Goal: Task Accomplishment & Management: Complete application form

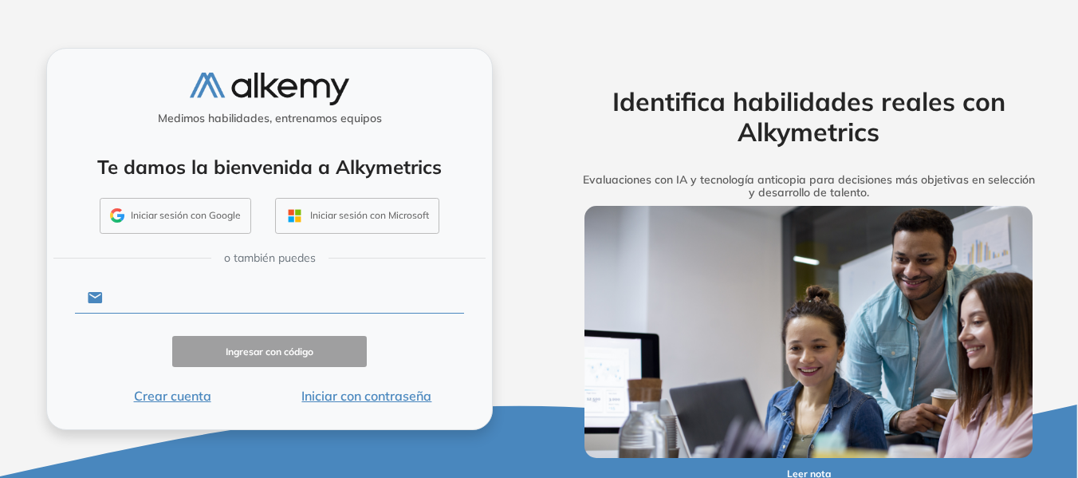
click at [255, 292] on input "text" at bounding box center [283, 297] width 361 height 30
click at [110, 91] on div "Medimos habilidades, entrenamos equipos" at bounding box center [269, 102] width 432 height 59
click at [180, 392] on button "Crear cuenta" at bounding box center [172, 395] width 195 height 19
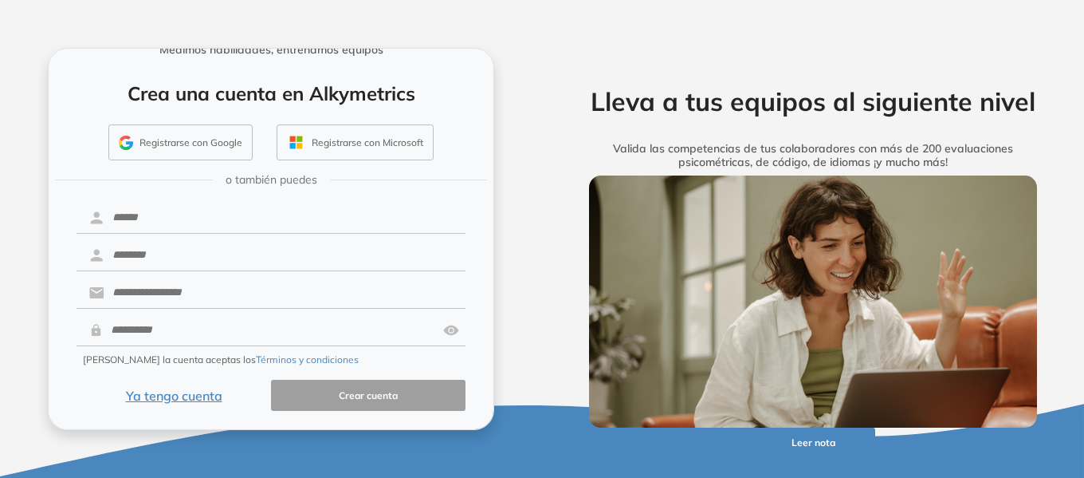
scroll to position [65, 0]
click at [348, 230] on input "text" at bounding box center [284, 217] width 361 height 30
type input "********"
type input "*********"
click at [185, 293] on input "text" at bounding box center [284, 292] width 361 height 30
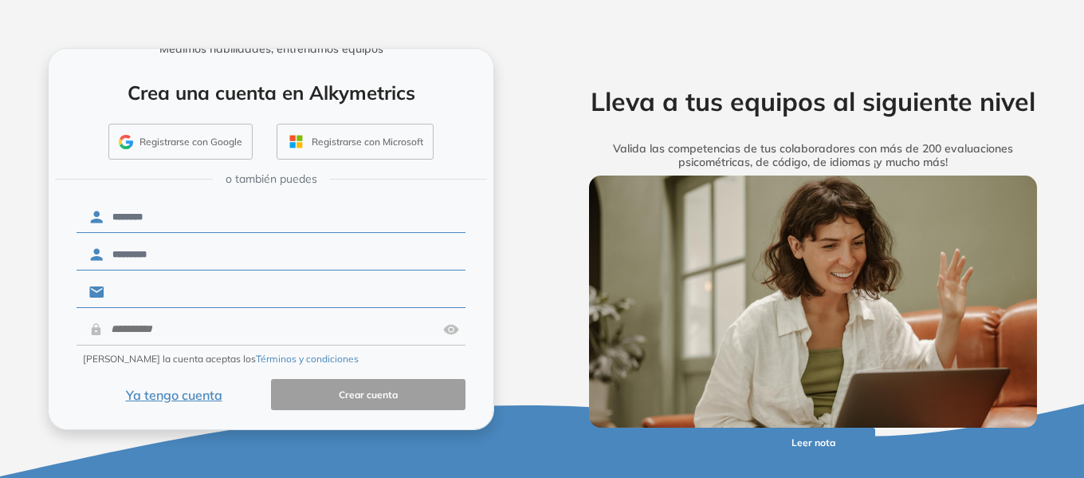
type input "**********"
click at [236, 324] on input "text" at bounding box center [270, 329] width 334 height 30
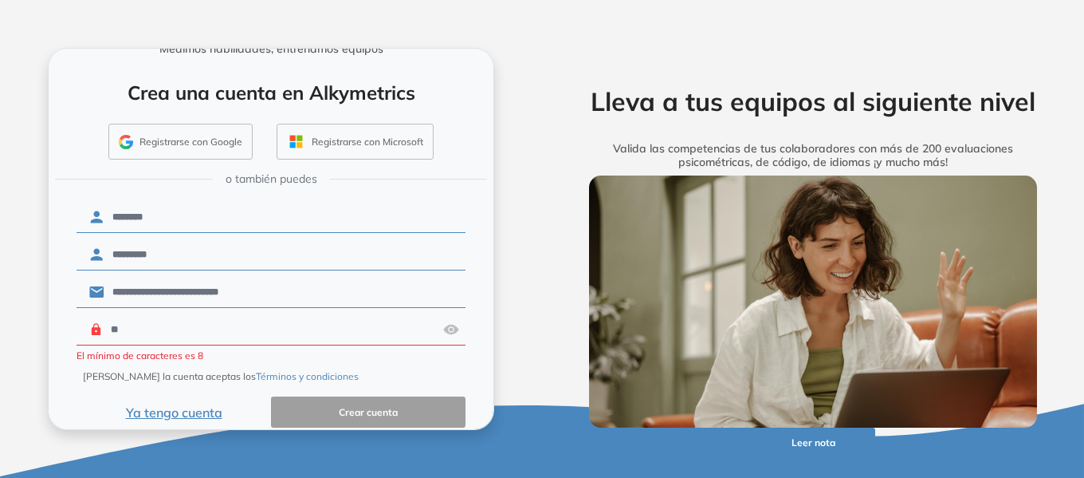
type input "**"
click at [443, 329] on img at bounding box center [451, 329] width 16 height 30
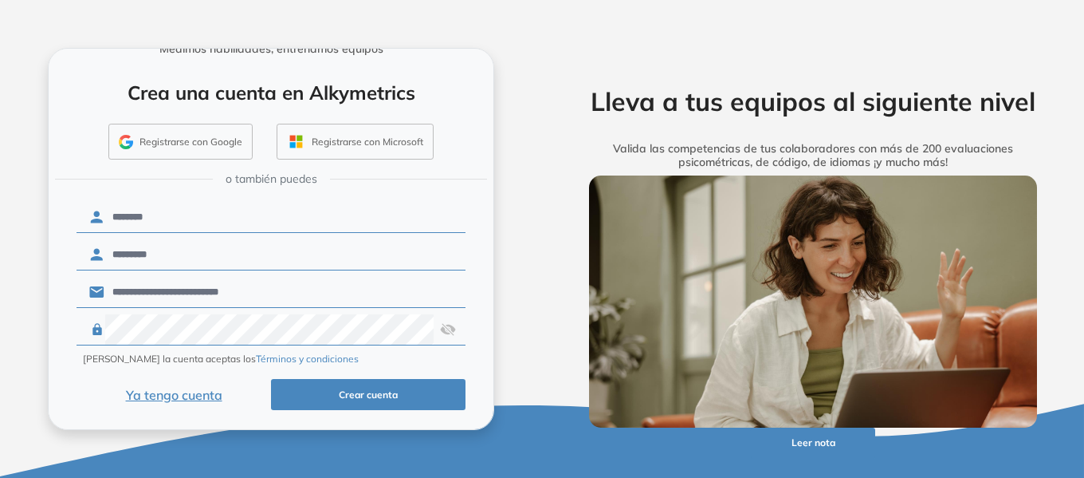
click at [400, 393] on button "Crear cuenta" at bounding box center [368, 394] width 195 height 31
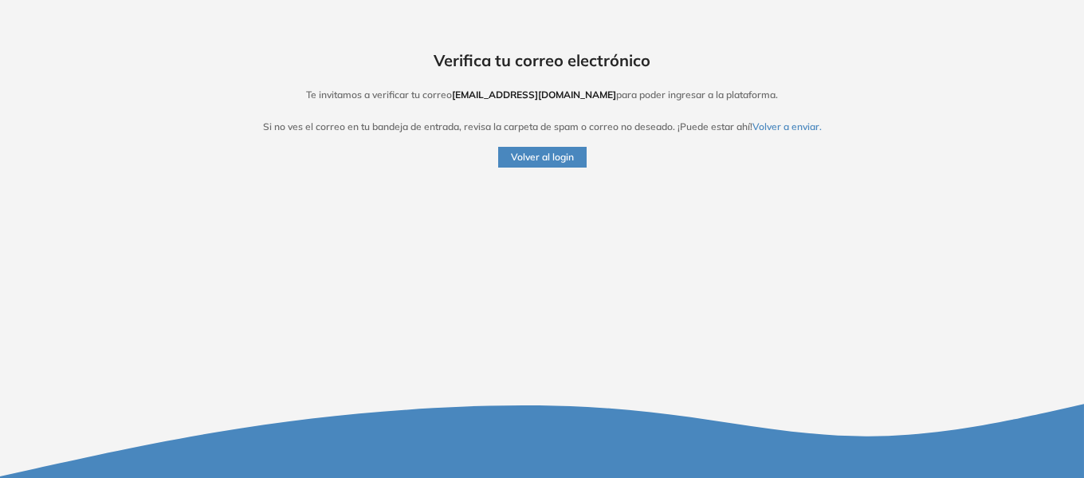
click at [545, 158] on button "Volver al login" at bounding box center [542, 157] width 89 height 21
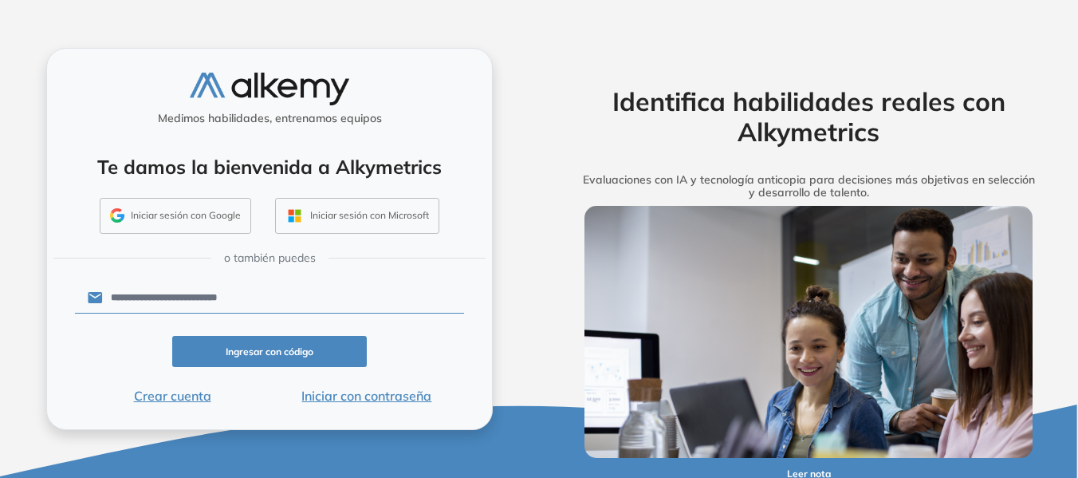
click at [364, 399] on button "Iniciar con contraseña" at bounding box center [367, 395] width 195 height 19
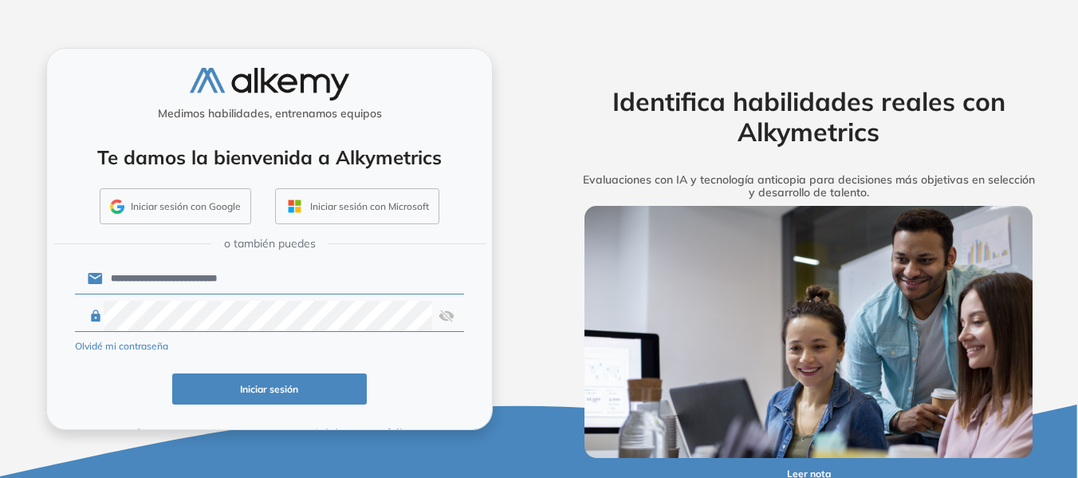
click button "Iniciar sesión" at bounding box center [269, 388] width 195 height 31
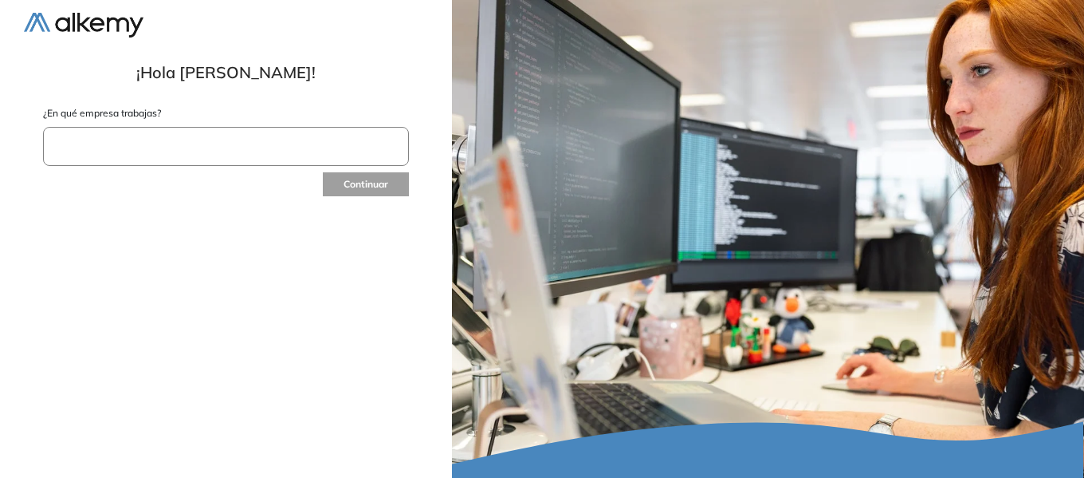
click at [248, 157] on input "text" at bounding box center [226, 146] width 366 height 39
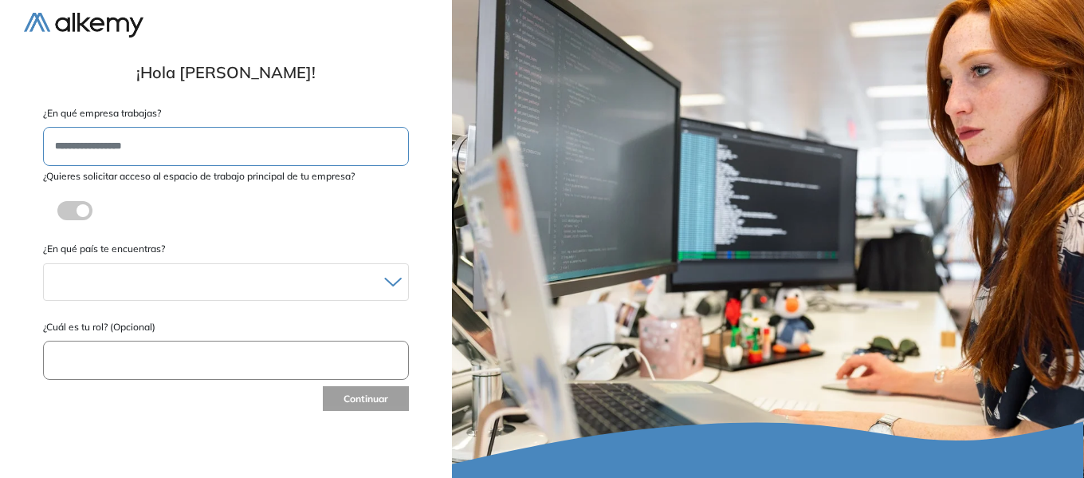
click at [82, 211] on label at bounding box center [74, 210] width 35 height 19
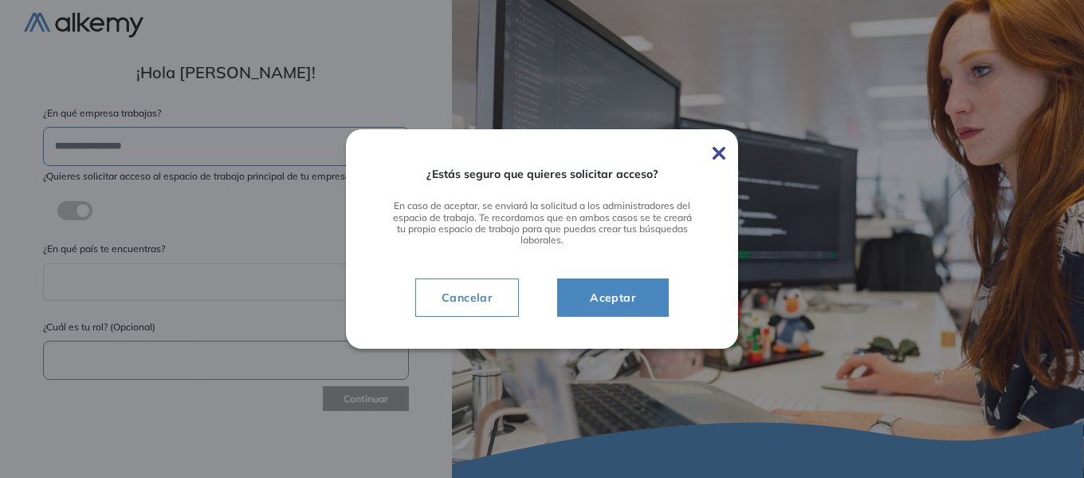
click at [632, 295] on span "Aceptar" at bounding box center [613, 297] width 72 height 19
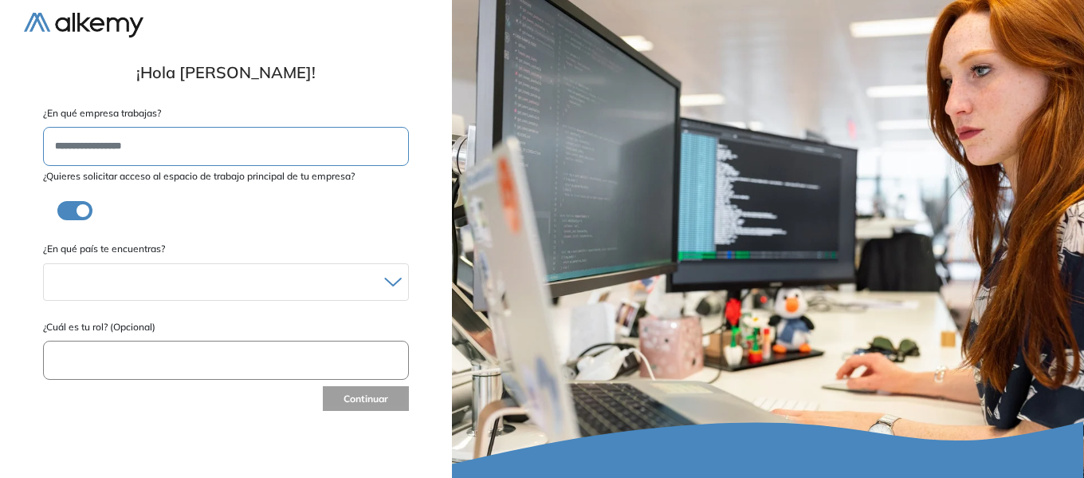
click at [334, 140] on input "text" at bounding box center [226, 146] width 366 height 39
click at [388, 278] on icon at bounding box center [393, 282] width 18 height 10
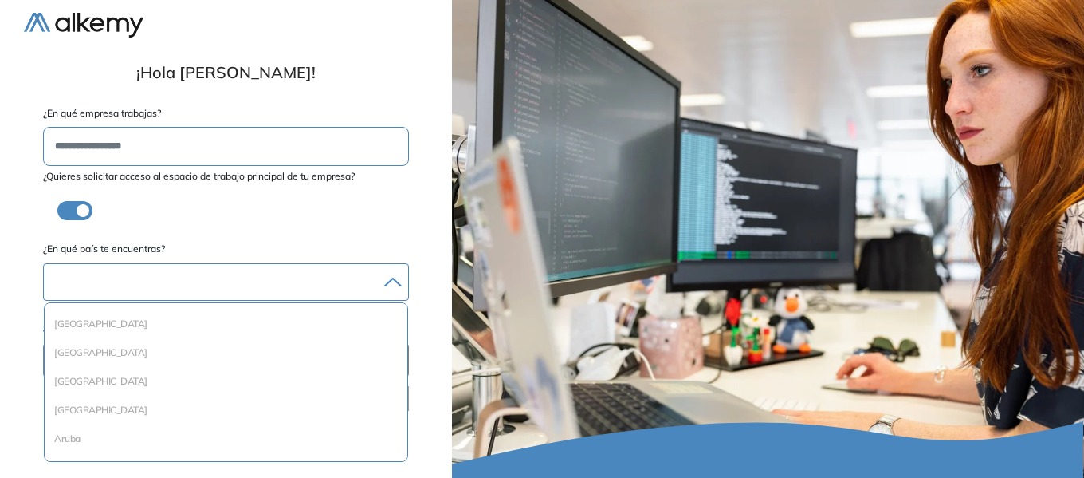
click at [311, 279] on div at bounding box center [226, 281] width 364 height 23
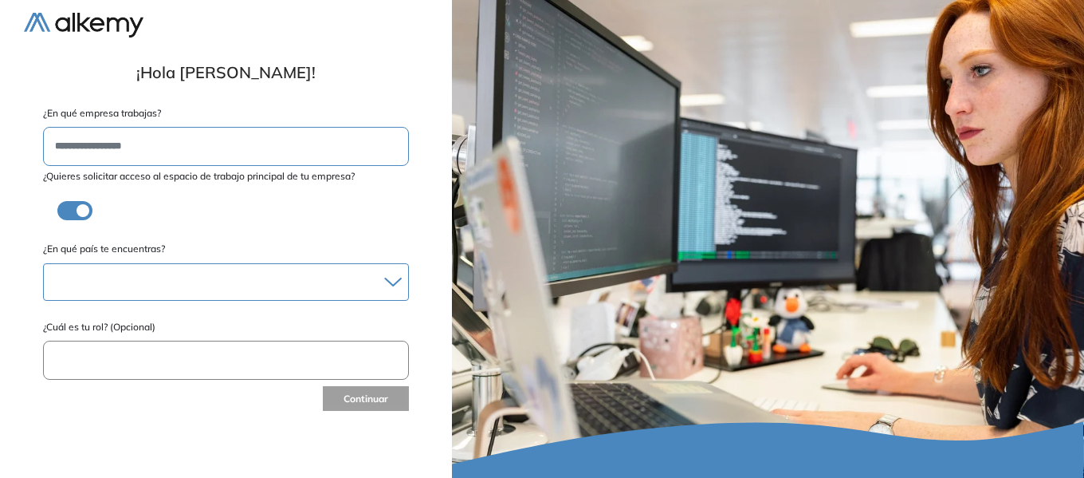
click at [311, 279] on div at bounding box center [226, 281] width 364 height 23
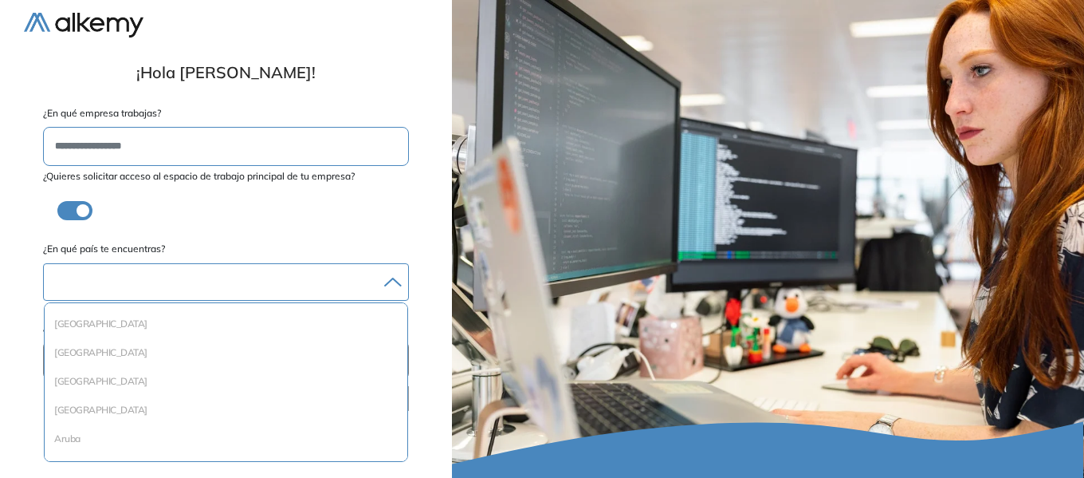
click at [394, 289] on div at bounding box center [226, 281] width 364 height 23
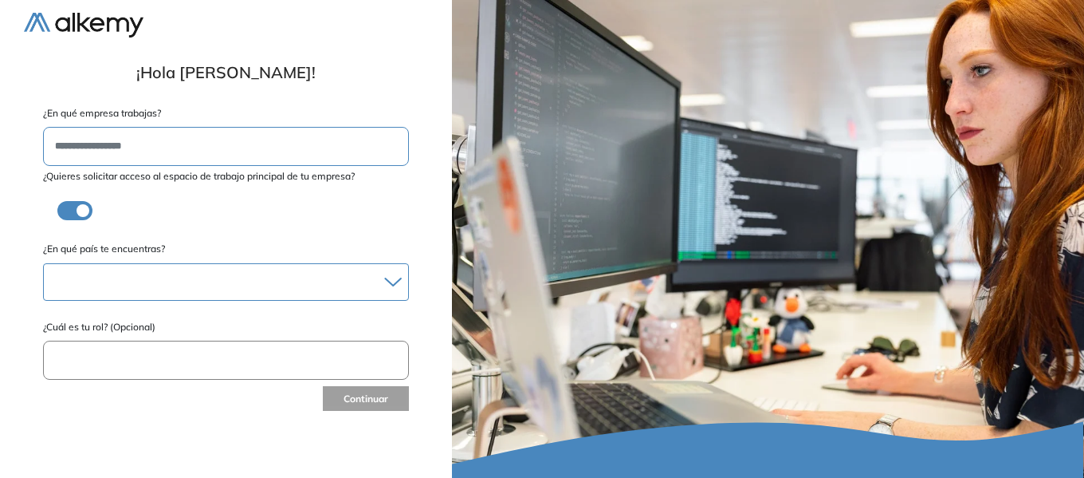
click at [394, 289] on div at bounding box center [226, 281] width 364 height 23
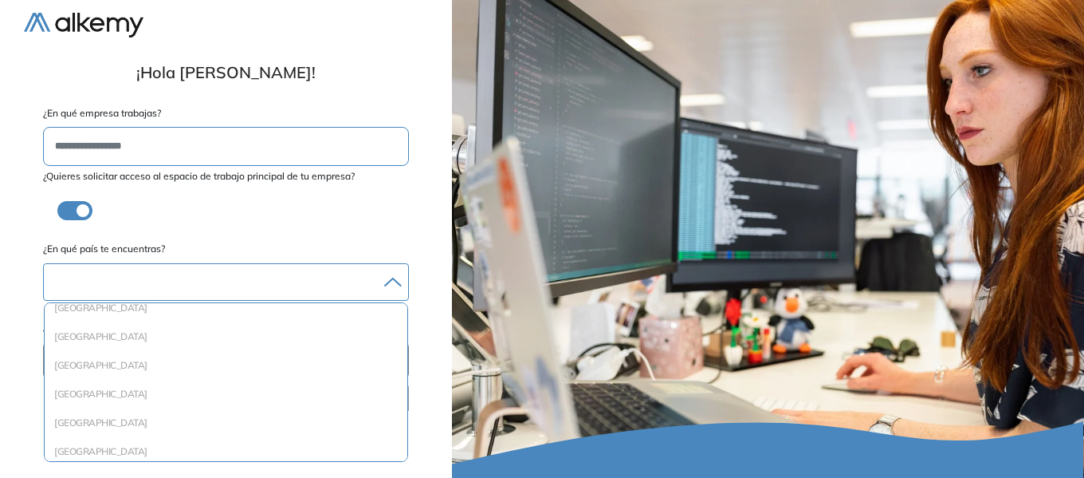
scroll to position [793, 0]
click at [155, 307] on li "Ecuador" at bounding box center [226, 306] width 350 height 16
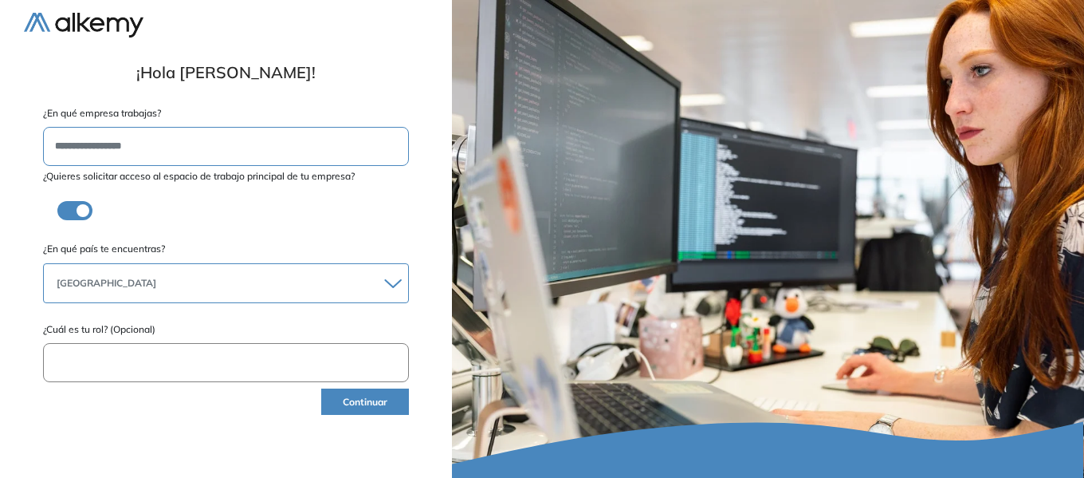
click at [155, 353] on input "text" at bounding box center [226, 362] width 366 height 39
type input "**********"
click at [364, 411] on button "Continuar" at bounding box center [364, 401] width 87 height 26
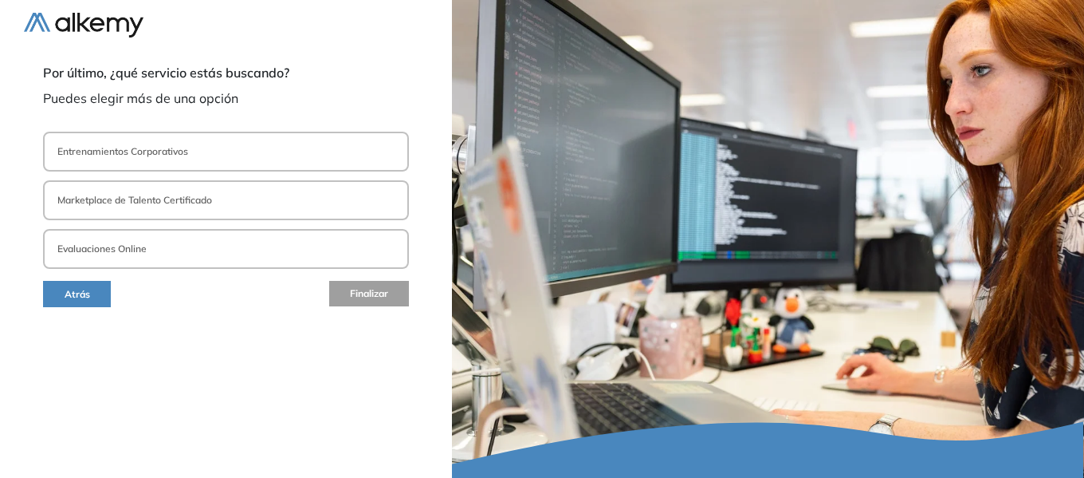
click at [278, 244] on button "Evaluaciones Online" at bounding box center [226, 249] width 366 height 40
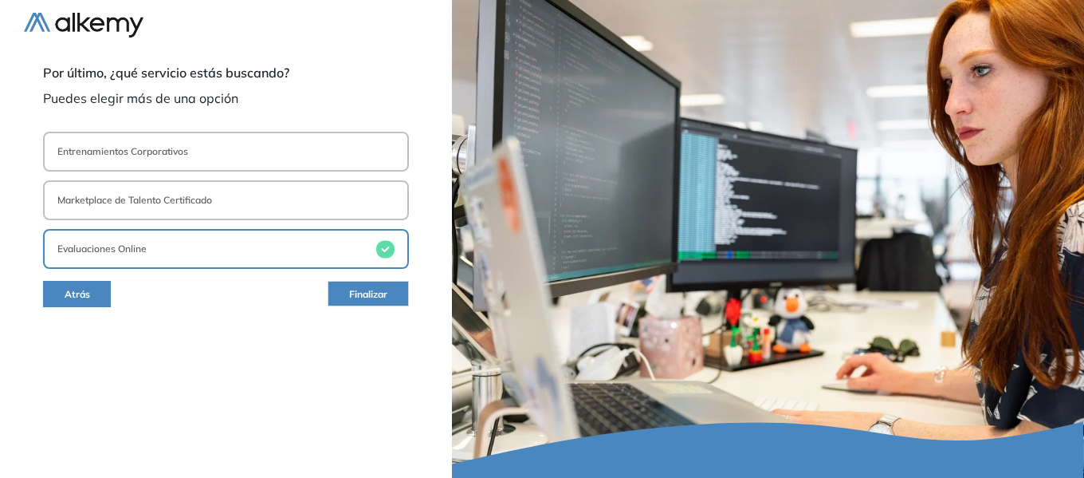
click at [380, 294] on span "Finalizar" at bounding box center [368, 294] width 38 height 15
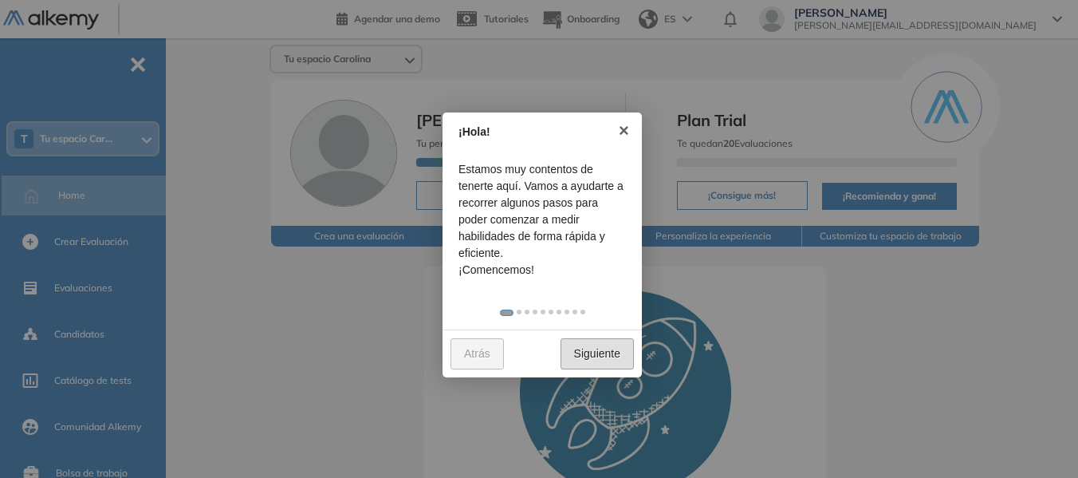
click at [622, 353] on link "Siguiente" at bounding box center [597, 353] width 73 height 31
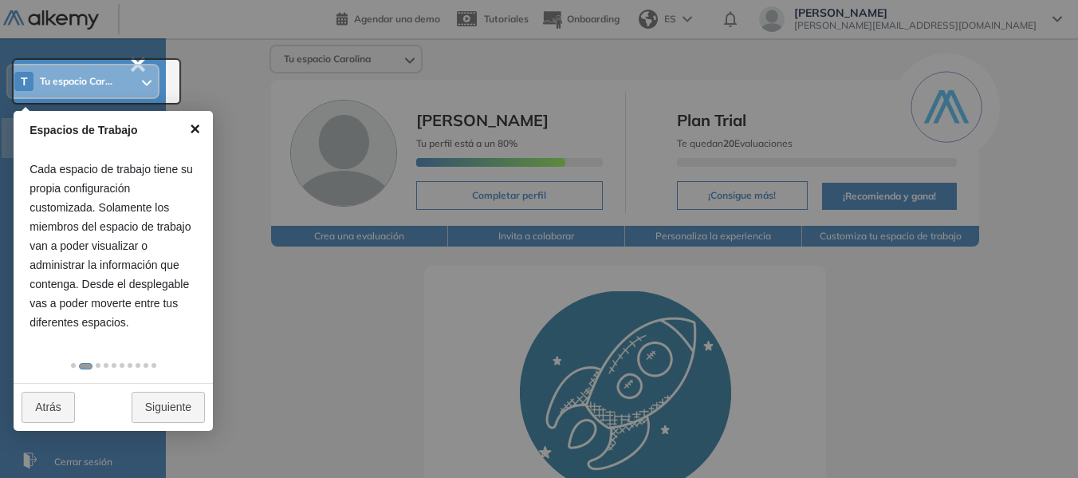
click at [193, 132] on link "×" at bounding box center [195, 129] width 36 height 36
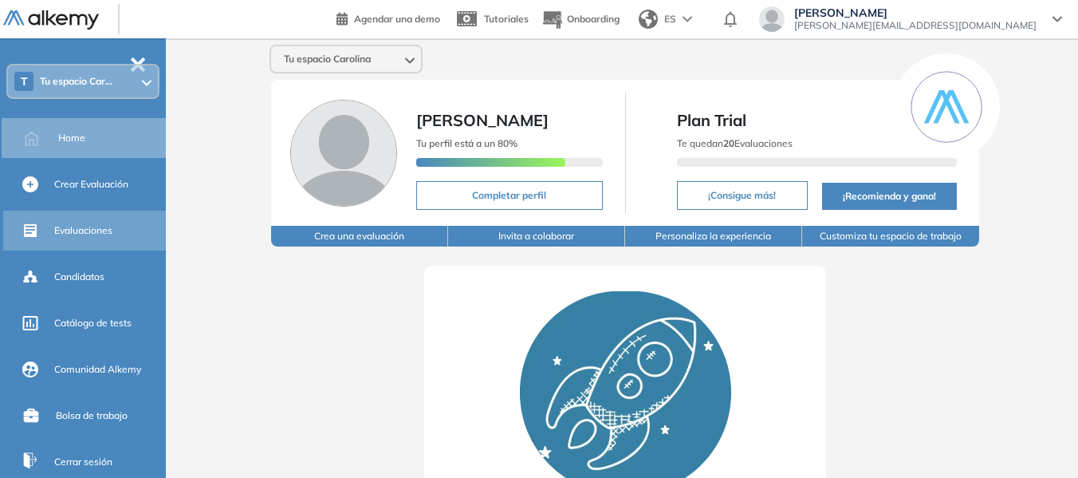
click at [105, 238] on div "Evaluaciones" at bounding box center [108, 230] width 108 height 27
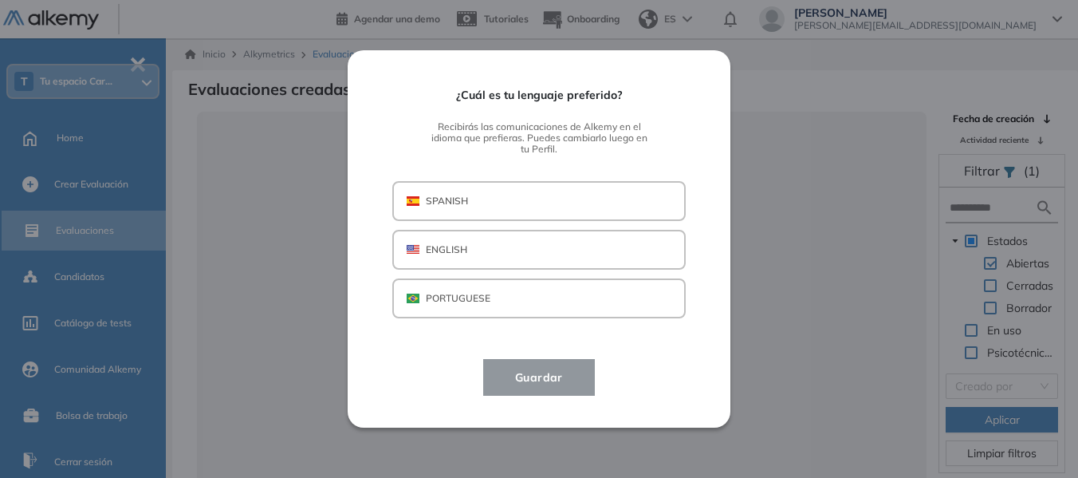
click at [484, 205] on button "SPANISH" at bounding box center [538, 201] width 293 height 40
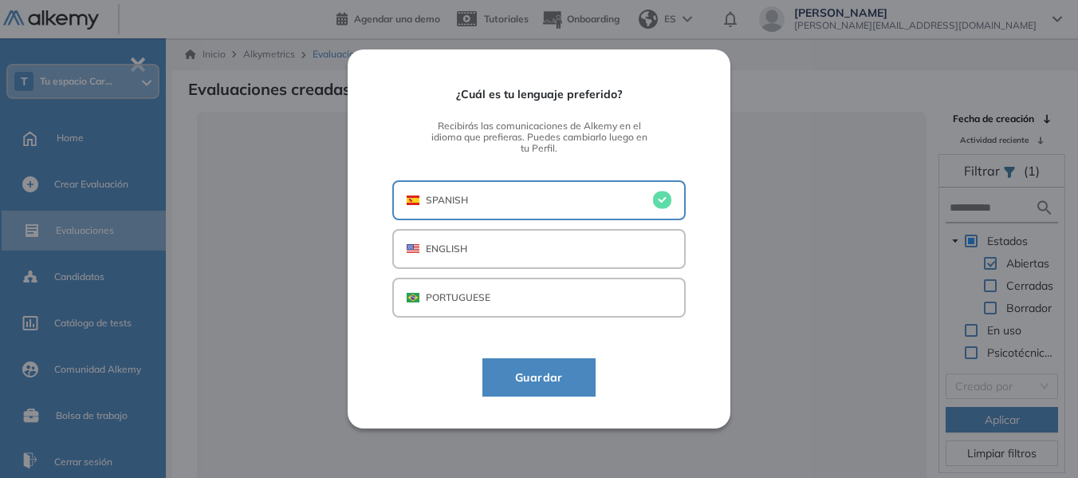
click at [572, 374] on span "Guardar" at bounding box center [538, 377] width 73 height 19
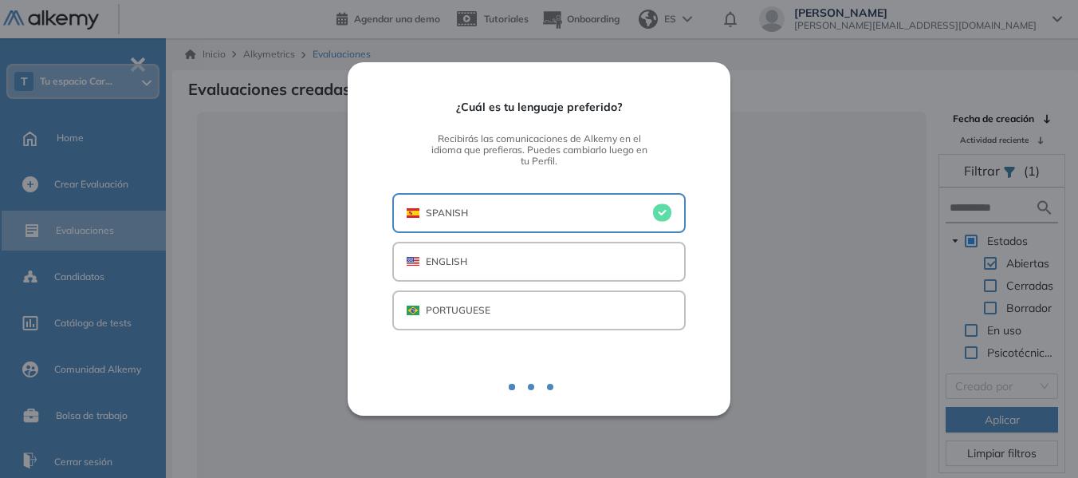
click at [572, 374] on div at bounding box center [538, 377] width 293 height 13
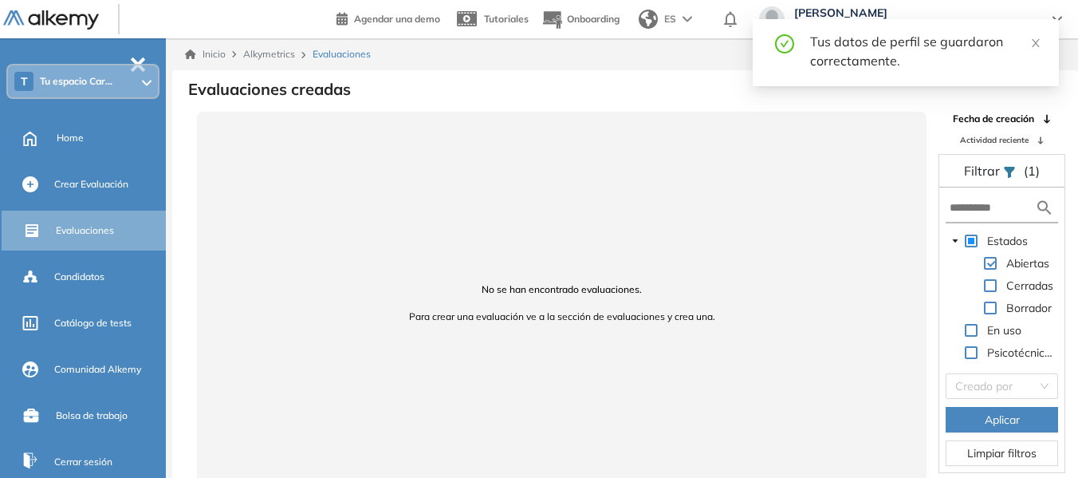
drag, startPoint x: 1040, startPoint y: 42, endPoint x: 1021, endPoint y: 43, distance: 18.4
click at [1040, 43] on icon "close" at bounding box center [1035, 42] width 11 height 11
